Goal: Task Accomplishment & Management: Manage account settings

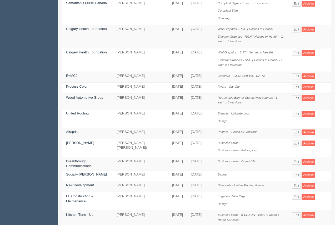
scroll to position [127, 0]
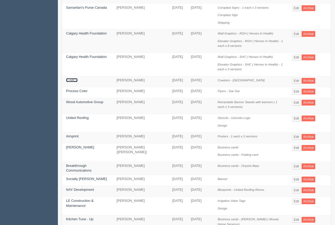
click at [72, 78] on link "E=MC2" at bounding box center [72, 80] width 12 height 4
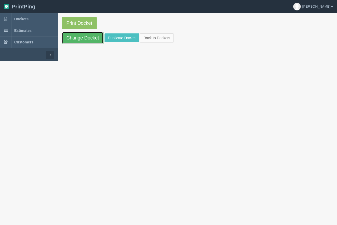
click at [83, 38] on link "Change Docket" at bounding box center [83, 38] width 42 height 12
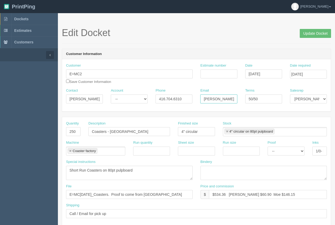
scroll to position [0, 14]
drag, startPoint x: 204, startPoint y: 98, endPoint x: 245, endPoint y: 104, distance: 40.9
click at [249, 104] on div "Contact [PERSON_NAME] Account -- Existing Client Allrush Client Rep Client Phon…" at bounding box center [196, 97] width 269 height 19
paste input ".[PERSON_NAME][EMAIL_ADDRESS]"
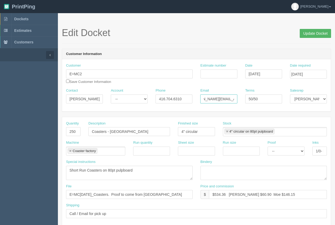
type input "[PERSON_NAME][EMAIL_ADDRESS][PERSON_NAME][DOMAIN_NAME]"
click at [308, 35] on input "Update Docket" at bounding box center [315, 33] width 31 height 9
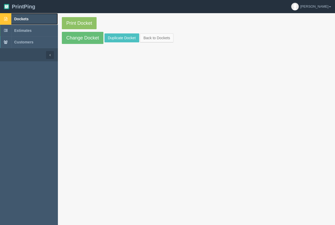
click at [23, 20] on span "Dockets" at bounding box center [21, 19] width 14 height 4
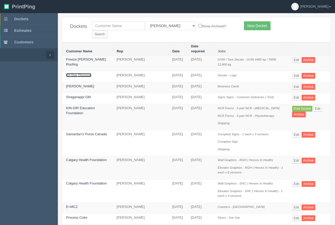
click at [85, 73] on link "All-Star Disposal" at bounding box center [78, 75] width 25 height 4
drag, startPoint x: 85, startPoint y: 61, endPoint x: 82, endPoint y: 54, distance: 7.4
click at [85, 73] on link "All-Star Disposal" at bounding box center [78, 75] width 25 height 4
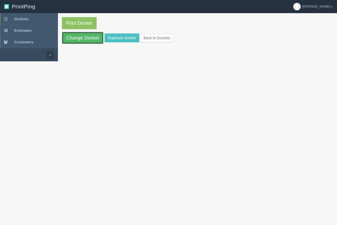
click at [82, 38] on link "Change Docket" at bounding box center [83, 38] width 42 height 12
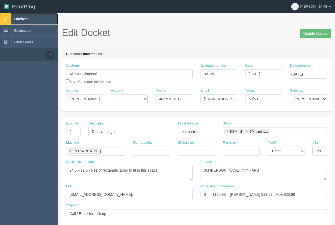
click at [23, 16] on link "Dockets" at bounding box center [29, 19] width 58 height 12
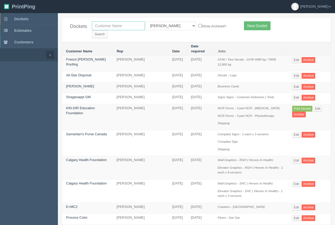
click at [112, 25] on input "text" at bounding box center [118, 25] width 53 height 9
type input "gasonic"
click at [108, 30] on input "Search" at bounding box center [100, 34] width 16 height 8
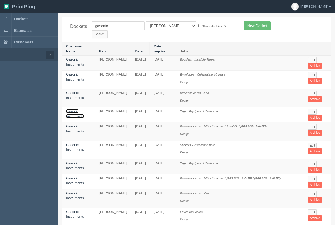
click at [74, 109] on link "Gasonic Instruments" at bounding box center [75, 113] width 18 height 9
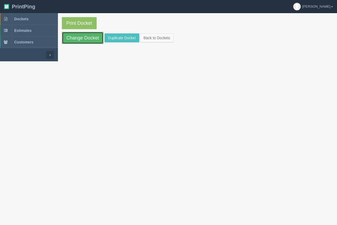
click at [84, 44] on link "Change Docket" at bounding box center [83, 38] width 42 height 12
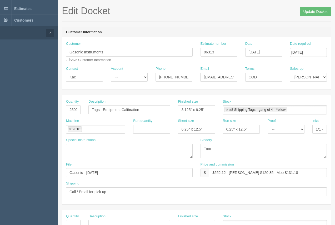
scroll to position [21, 0]
click at [179, 80] on input "403-560-3832 / 403-276-2201" at bounding box center [174, 77] width 37 height 9
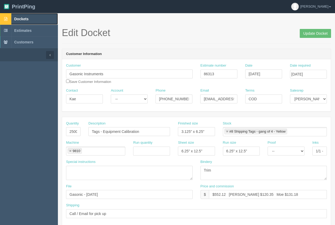
click at [24, 18] on span "Dockets" at bounding box center [21, 19] width 14 height 4
